Goal: Transaction & Acquisition: Purchase product/service

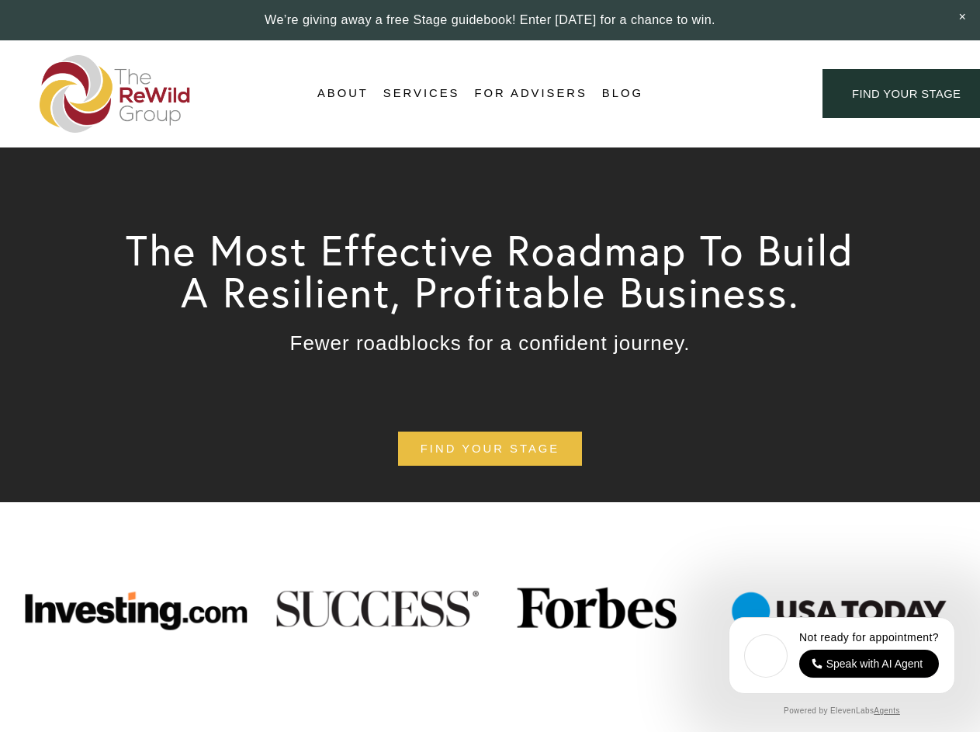
click at [732, 94] on div "Login Account" at bounding box center [733, 93] width 120 height 21
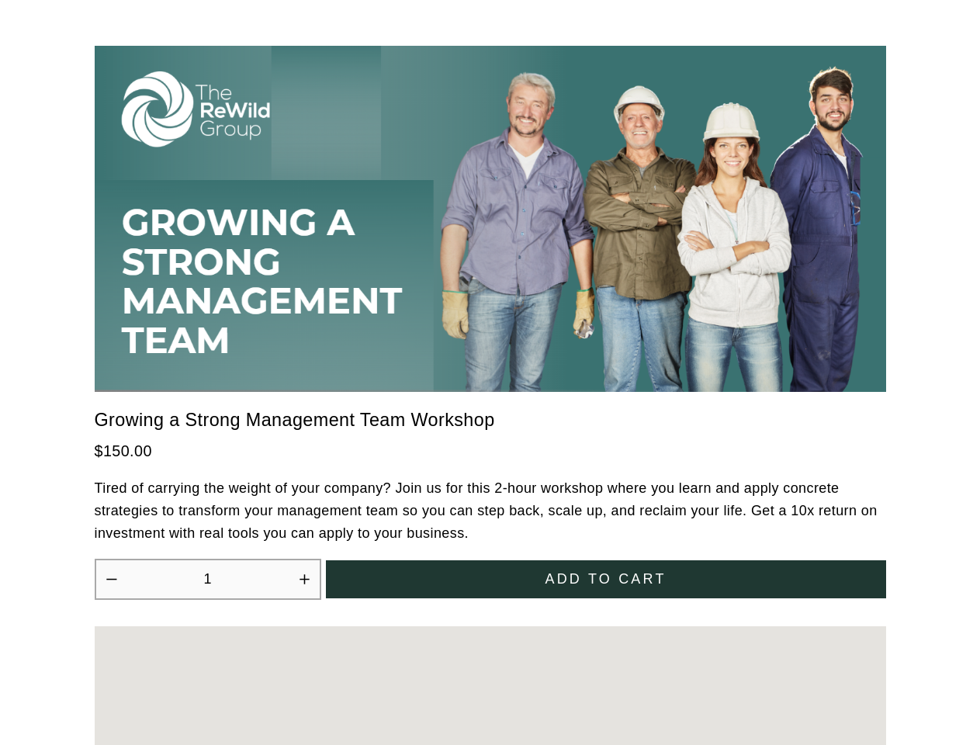
scroll to position [4292, 0]
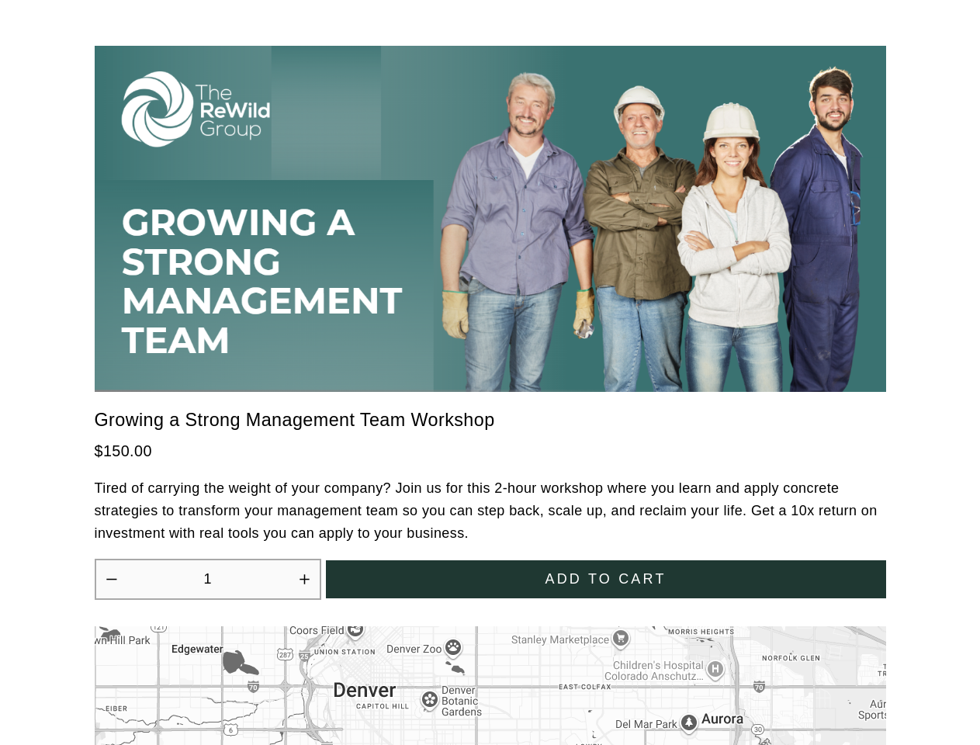
click at [304, 574] on icon "Increase quantity by 1" at bounding box center [304, 578] width 9 height 9
type input "2"
click at [606, 571] on span "Add to cart" at bounding box center [605, 579] width 121 height 16
click at [490, 676] on div at bounding box center [490, 372] width 980 height 745
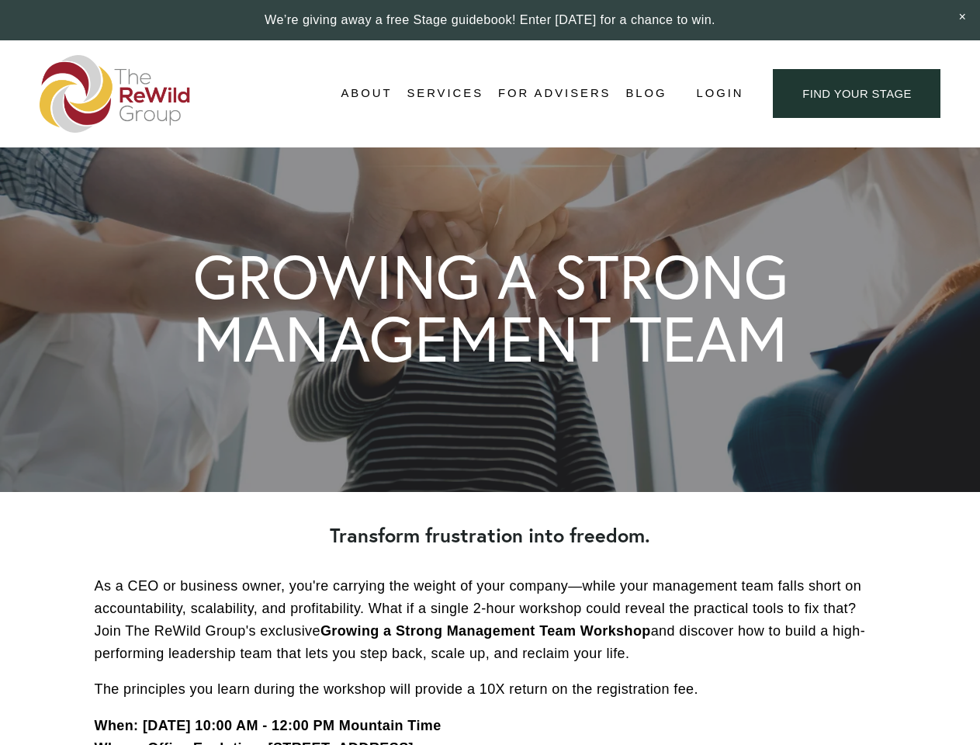
click at [719, 94] on span "Login" at bounding box center [719, 93] width 47 height 21
